Goal: Transaction & Acquisition: Purchase product/service

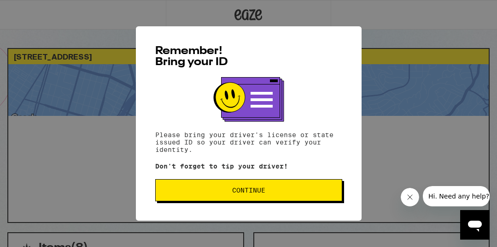
click at [186, 187] on button "Continue" at bounding box center [248, 190] width 187 height 22
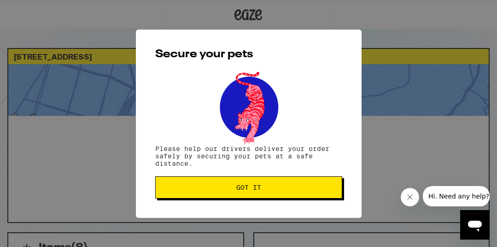
click at [186, 187] on span "Got it" at bounding box center [248, 187] width 171 height 6
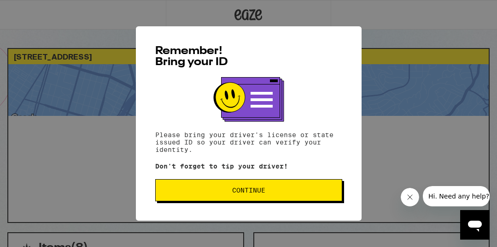
click at [227, 193] on span "Continue" at bounding box center [248, 190] width 171 height 6
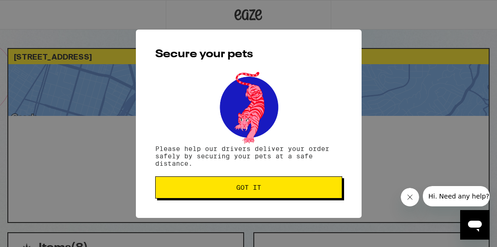
click at [227, 194] on button "Got it" at bounding box center [248, 187] width 187 height 22
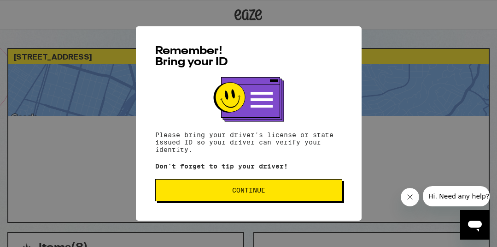
click at [236, 193] on span "Continue" at bounding box center [248, 190] width 33 height 6
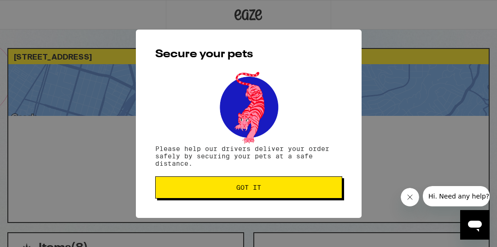
click at [236, 195] on button "Got it" at bounding box center [248, 187] width 187 height 22
